Goal: Task Accomplishment & Management: Manage account settings

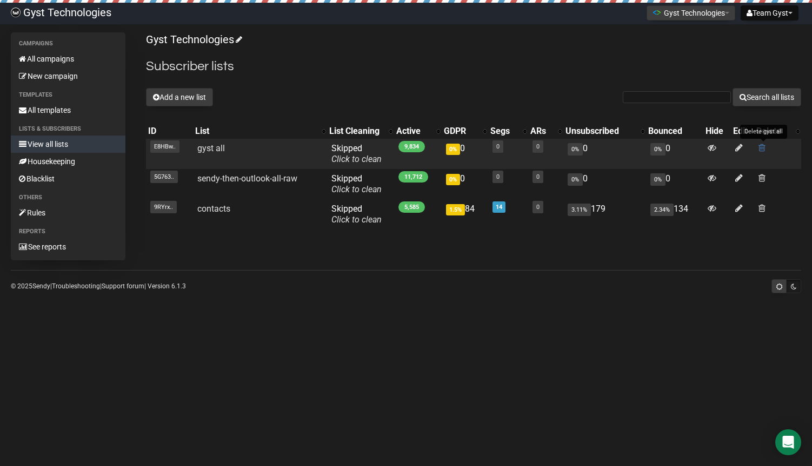
click at [760, 150] on span at bounding box center [761, 147] width 7 height 9
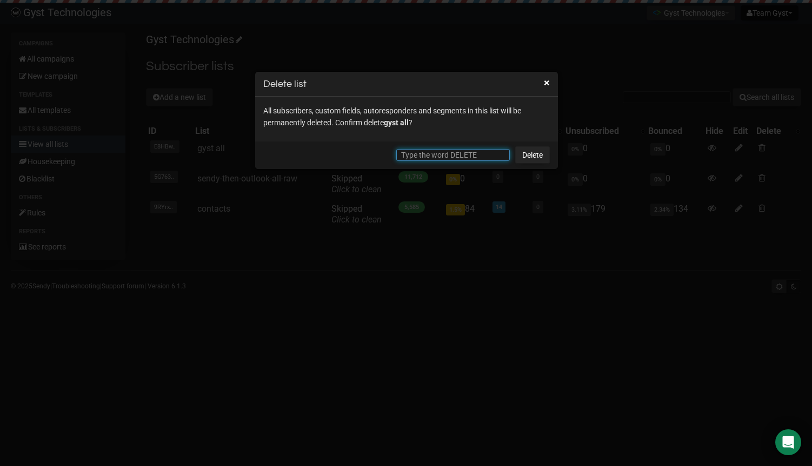
click at [404, 149] on input "text" at bounding box center [452, 155] width 113 height 12
type input "DELETE"
click at [529, 155] on link "Delete" at bounding box center [532, 154] width 35 height 17
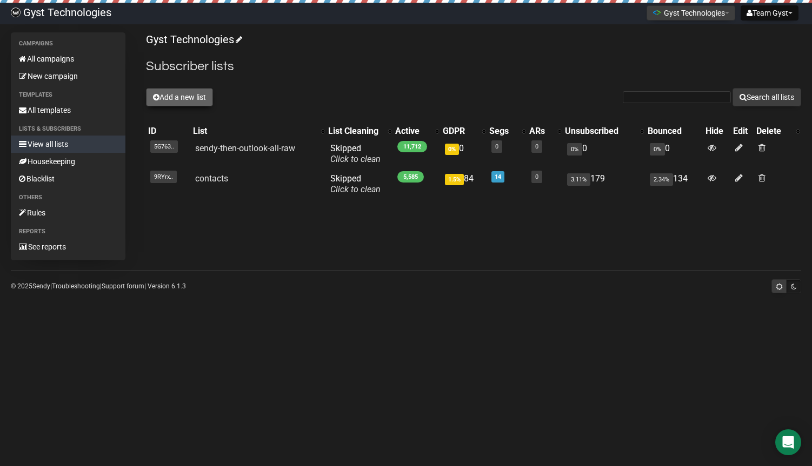
click at [179, 101] on button "Add a new list" at bounding box center [179, 97] width 67 height 18
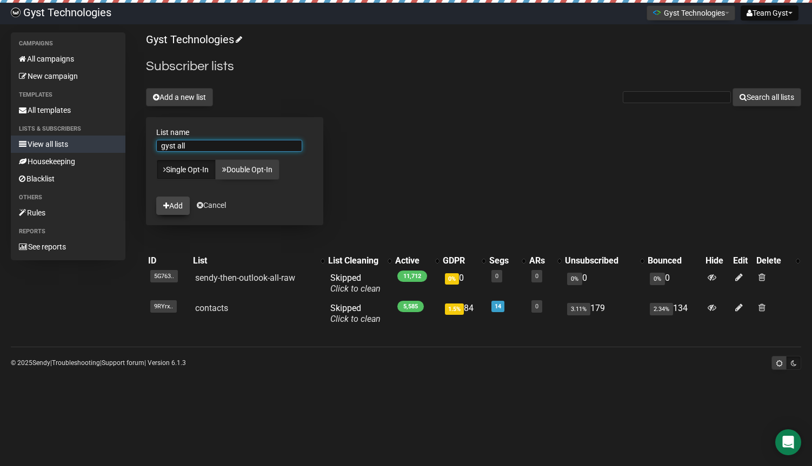
type input "gyst all"
click at [173, 205] on button "Add" at bounding box center [173, 206] width 34 height 18
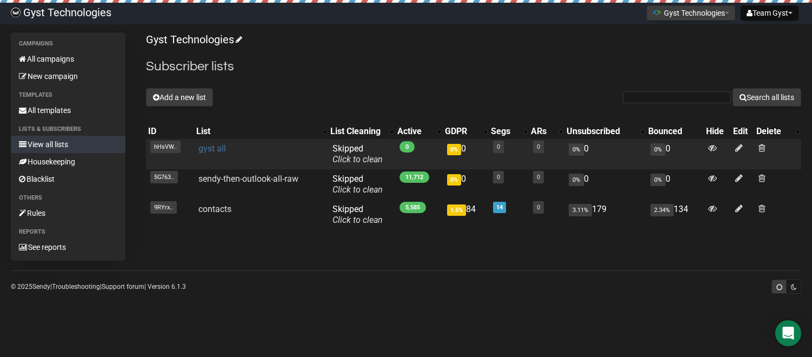
click at [215, 148] on link "gyst all" at bounding box center [212, 148] width 28 height 10
